Goal: Check status

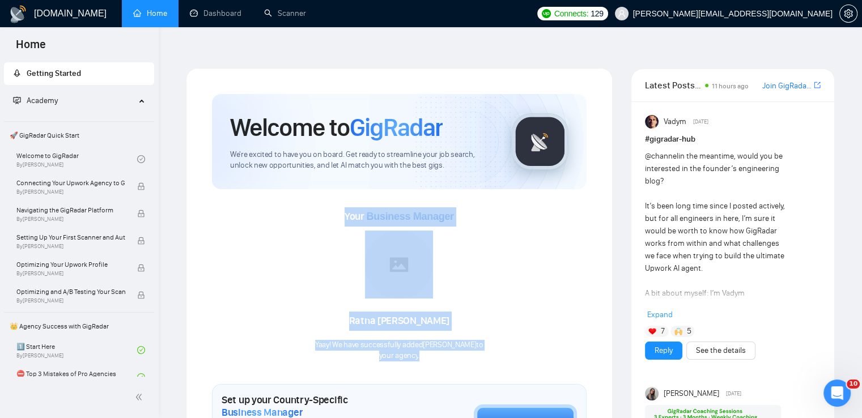
drag, startPoint x: 346, startPoint y: 191, endPoint x: 475, endPoint y: 334, distance: 192.5
click at [475, 336] on div "Your Business Manager [PERSON_NAME]! We have successfully added Ratna Sari to y…" at bounding box center [399, 284] width 374 height 154
click at [504, 243] on div "Your Business Manager [PERSON_NAME]! We have successfully added Ratna Sari to y…" at bounding box center [399, 284] width 374 height 154
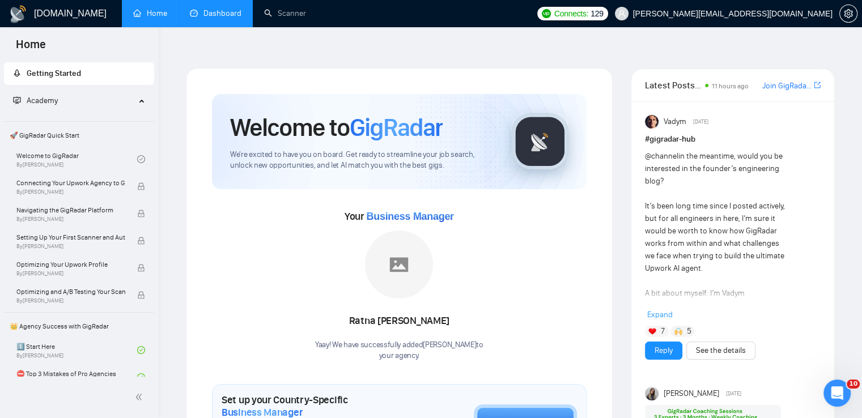
click at [210, 16] on link "Dashboard" at bounding box center [216, 13] width 52 height 10
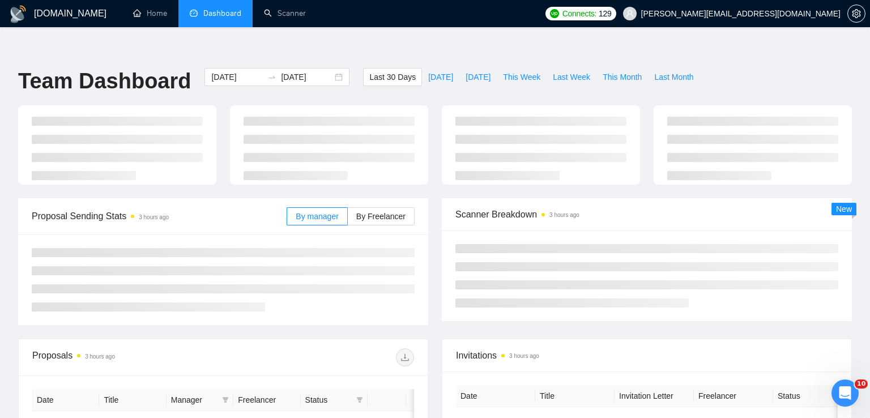
type input "[DATE]"
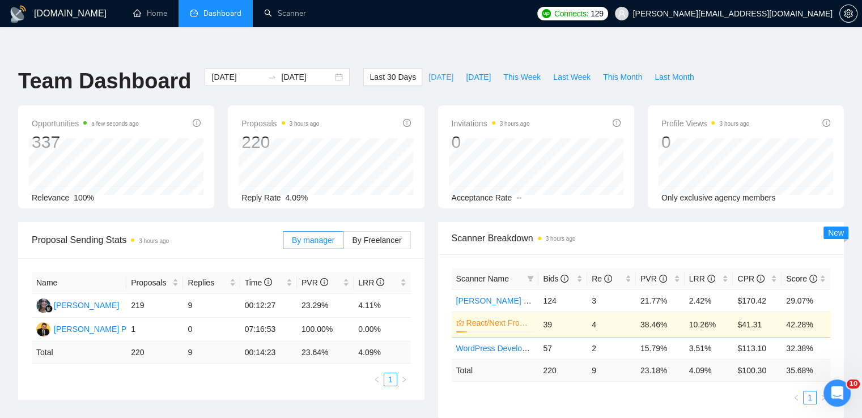
click at [428, 71] on span "[DATE]" at bounding box center [440, 77] width 25 height 12
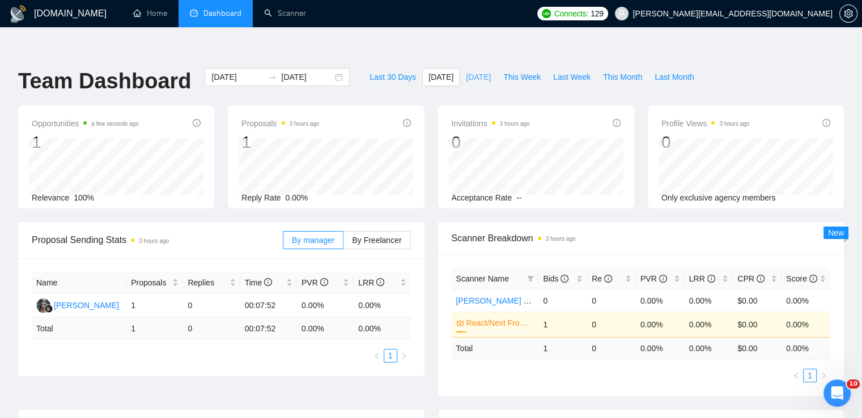
click at [469, 71] on span "[DATE]" at bounding box center [478, 77] width 25 height 12
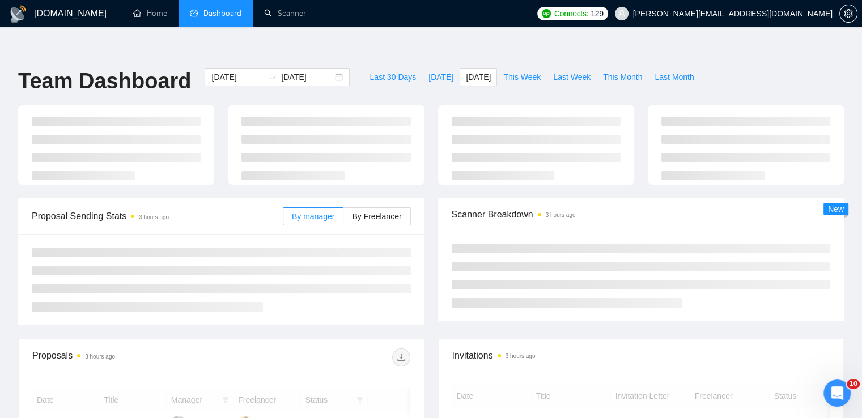
type input "[DATE]"
